Goal: Information Seeking & Learning: Learn about a topic

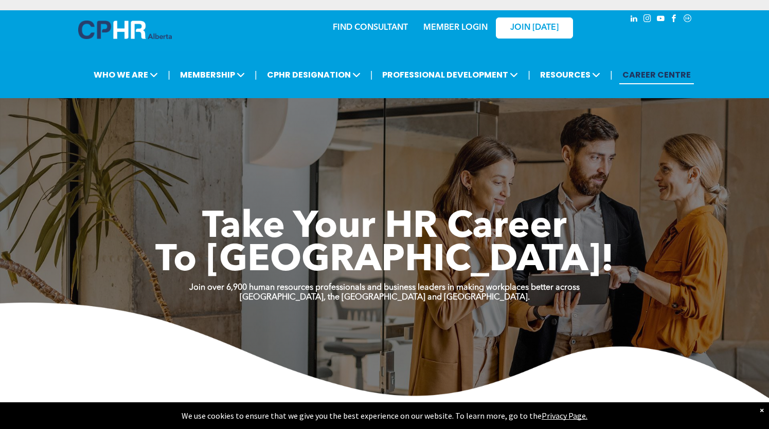
click at [122, 25] on img at bounding box center [125, 30] width 94 height 19
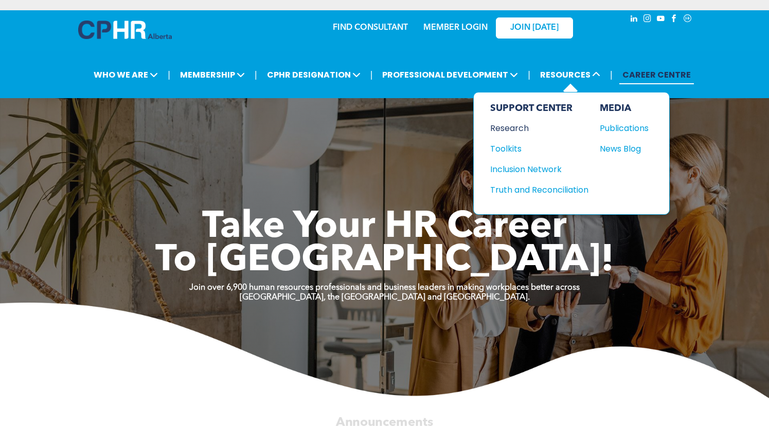
click at [515, 128] on div "Research" at bounding box center [534, 128] width 88 height 13
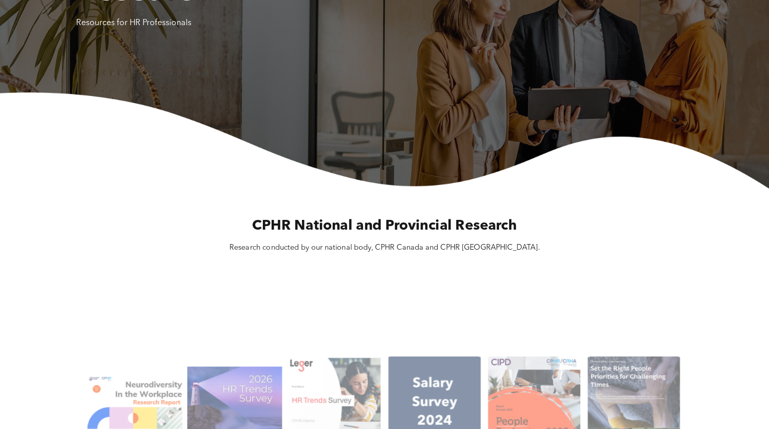
scroll to position [206, 0]
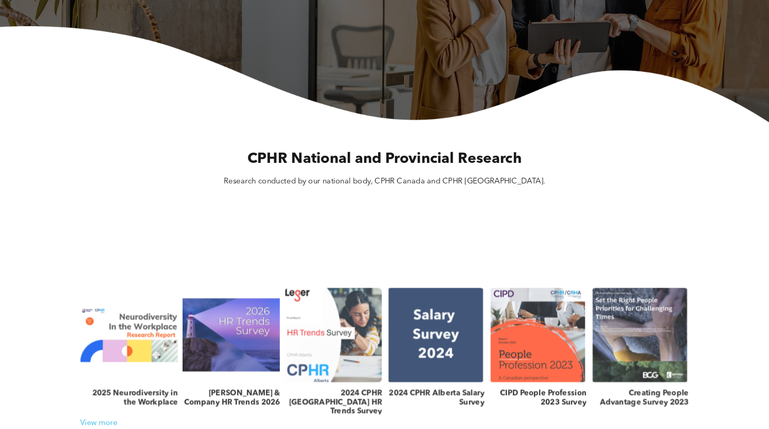
click at [315, 351] on link at bounding box center [333, 335] width 103 height 100
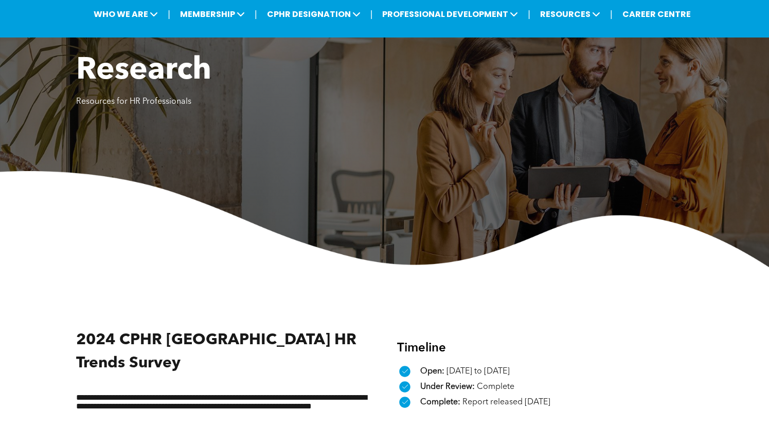
scroll to position [206, 0]
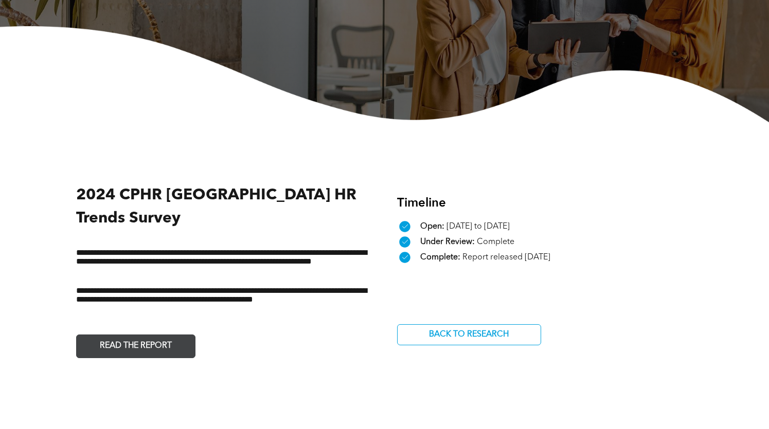
click at [150, 336] on span "READ THE REPORT" at bounding box center [135, 346] width 79 height 20
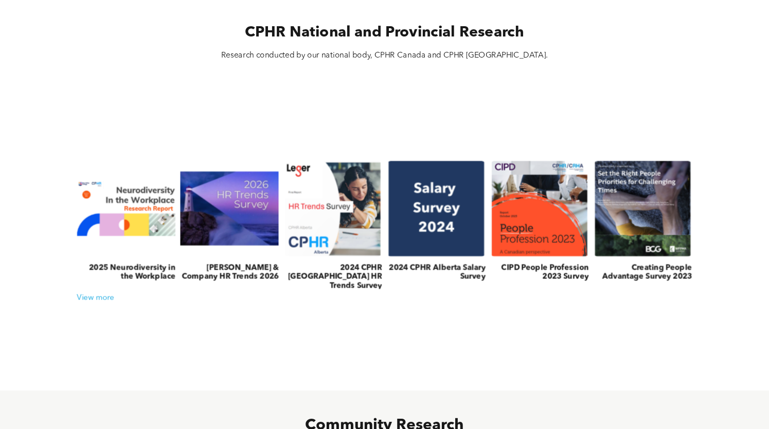
scroll to position [411, 0]
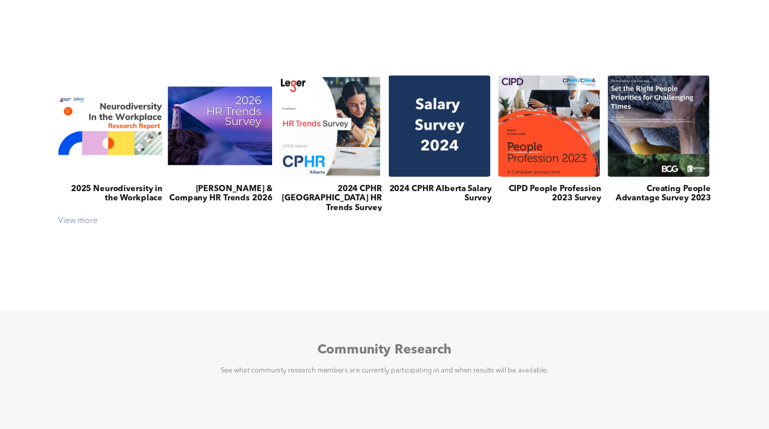
click at [75, 219] on div "View more" at bounding box center [384, 221] width 663 height 10
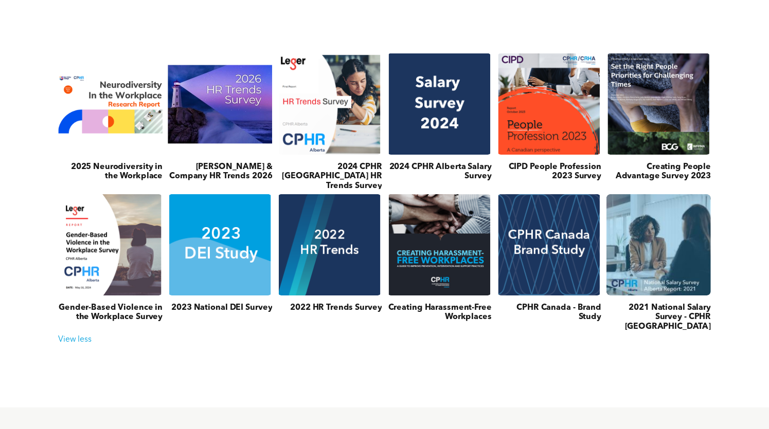
click at [669, 243] on link at bounding box center [658, 244] width 111 height 107
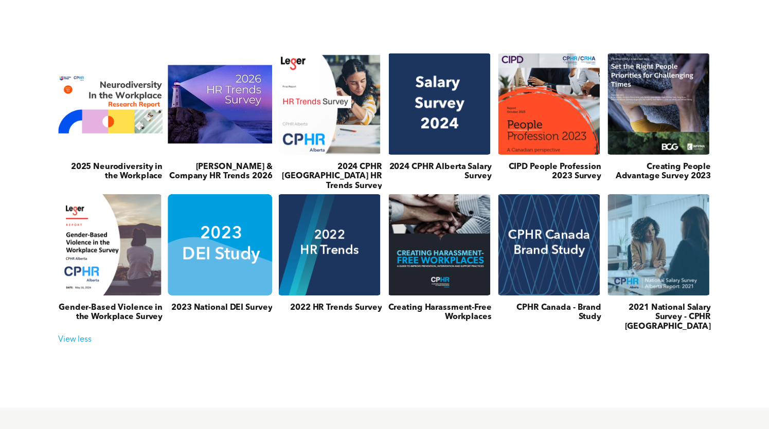
click at [195, 234] on link at bounding box center [220, 244] width 111 height 107
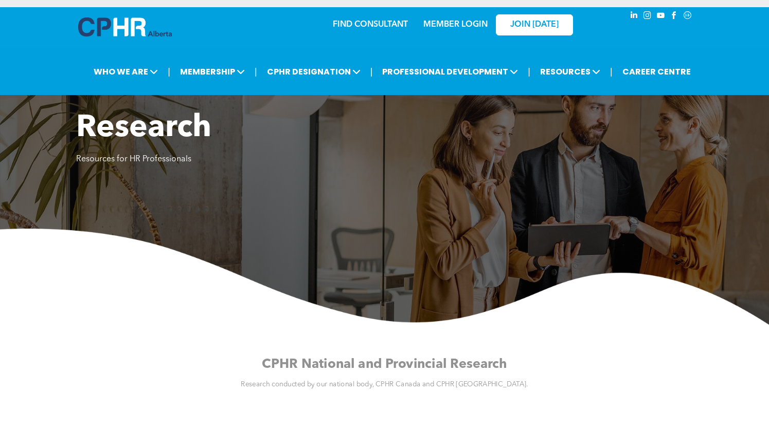
scroll to position [0, 0]
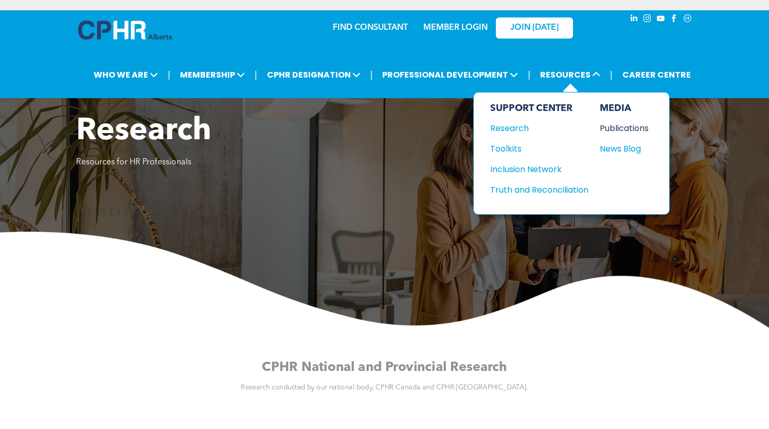
click at [627, 129] on div "Publications" at bounding box center [622, 128] width 44 height 13
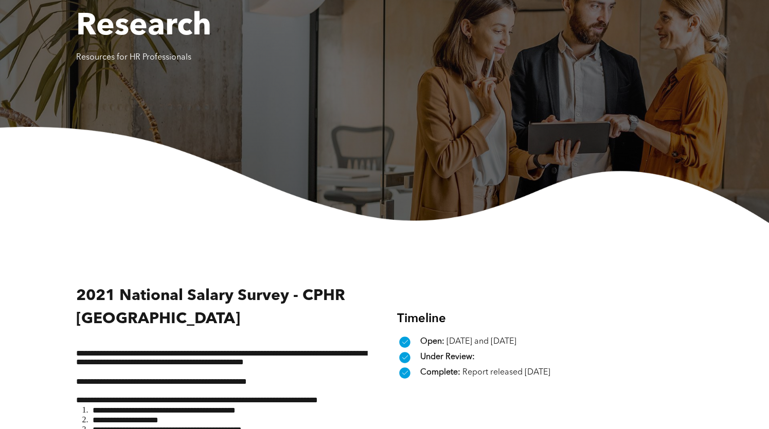
scroll to position [206, 0]
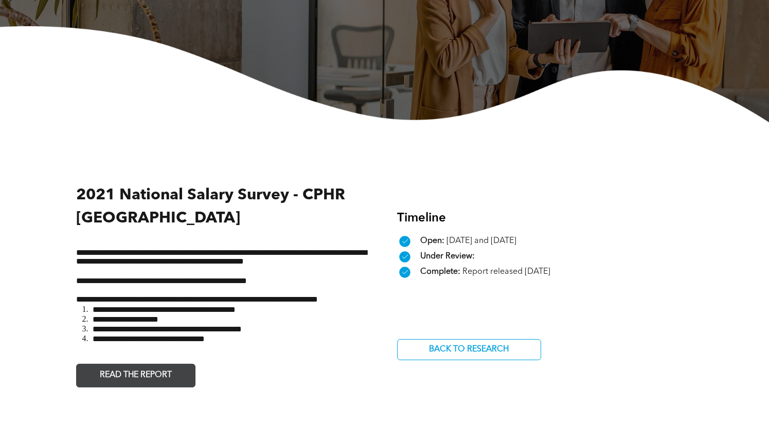
click at [154, 376] on span "READ THE REPORT" at bounding box center [135, 376] width 79 height 20
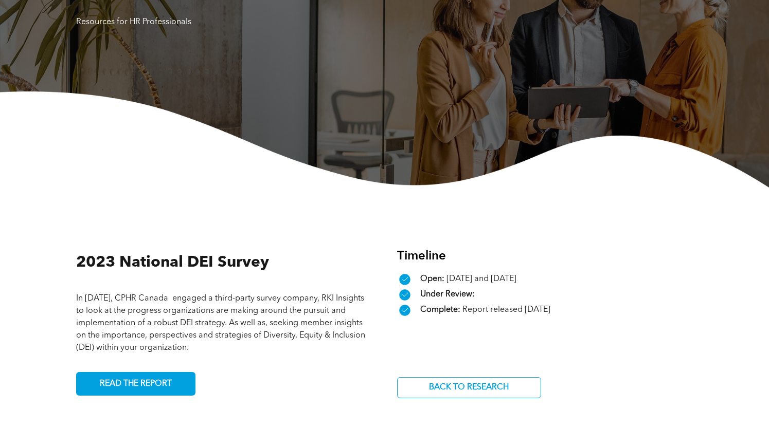
scroll to position [206, 0]
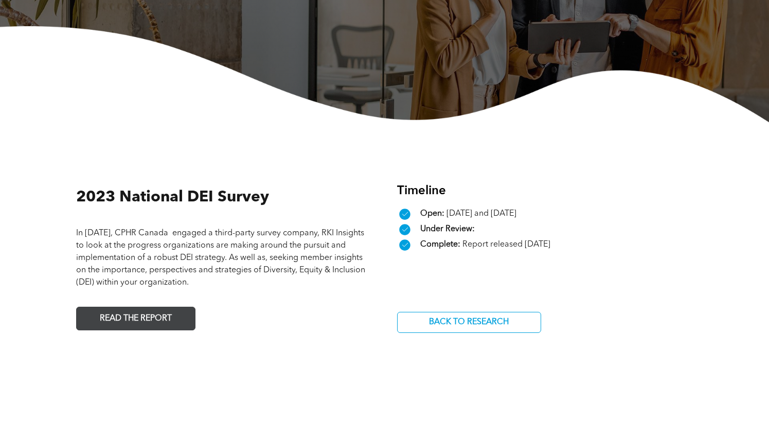
click at [151, 316] on span "READ THE REPORT" at bounding box center [135, 319] width 79 height 20
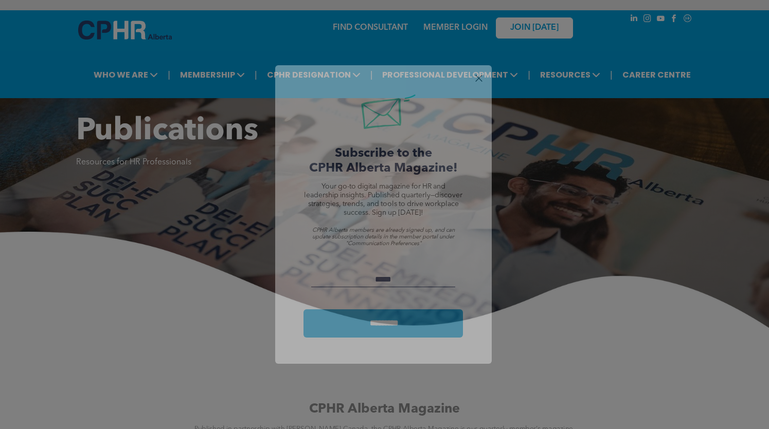
click at [477, 80] on div at bounding box center [478, 78] width 14 height 14
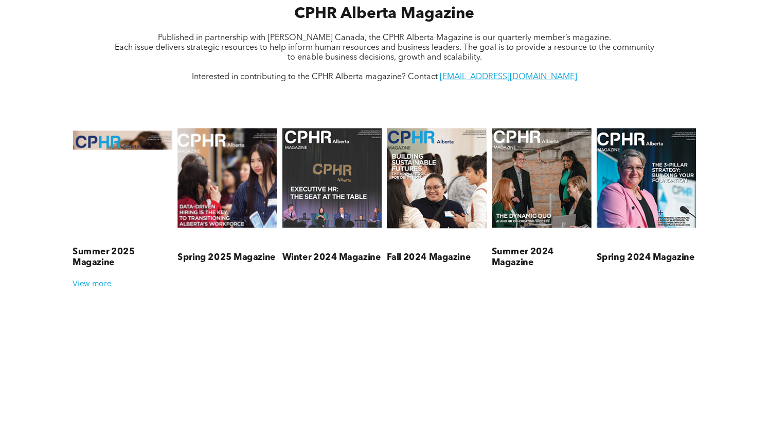
scroll to position [411, 0]
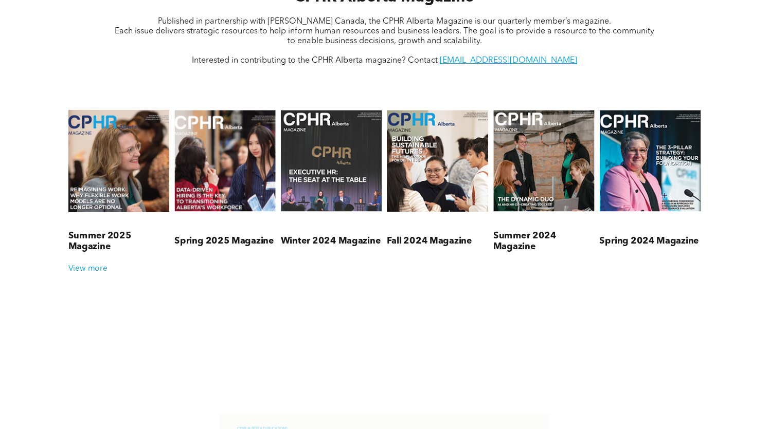
click at [108, 172] on link at bounding box center [118, 161] width 107 height 133
